Goal: Information Seeking & Learning: Learn about a topic

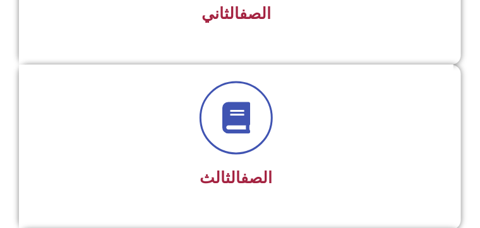
scroll to position [577, 0]
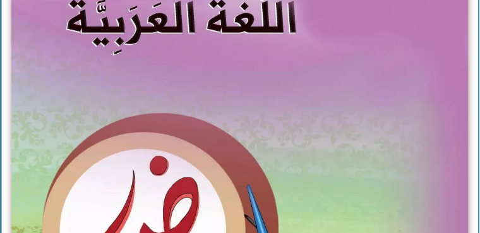
scroll to position [358, 0]
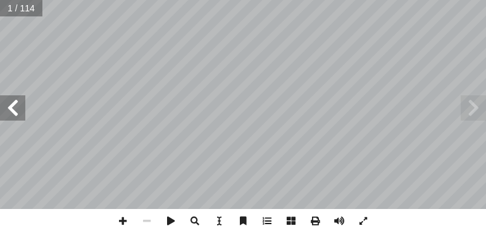
click at [11, 107] on span at bounding box center [12, 107] width 25 height 25
click at [12, 107] on span at bounding box center [12, 107] width 25 height 25
click at [16, 106] on span at bounding box center [12, 107] width 25 height 25
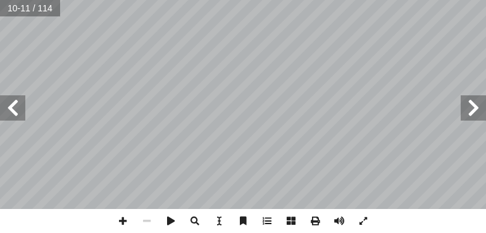
click at [477, 112] on span at bounding box center [472, 107] width 25 height 25
click at [476, 117] on span at bounding box center [472, 107] width 25 height 25
click at [8, 116] on span at bounding box center [12, 107] width 25 height 25
